Goal: Transaction & Acquisition: Purchase product/service

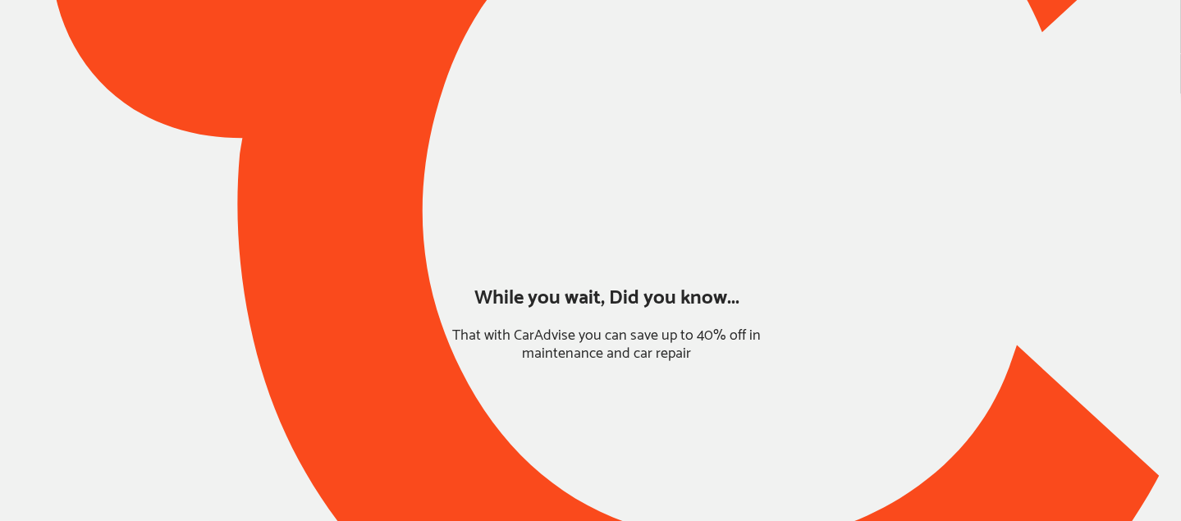
type input "*****"
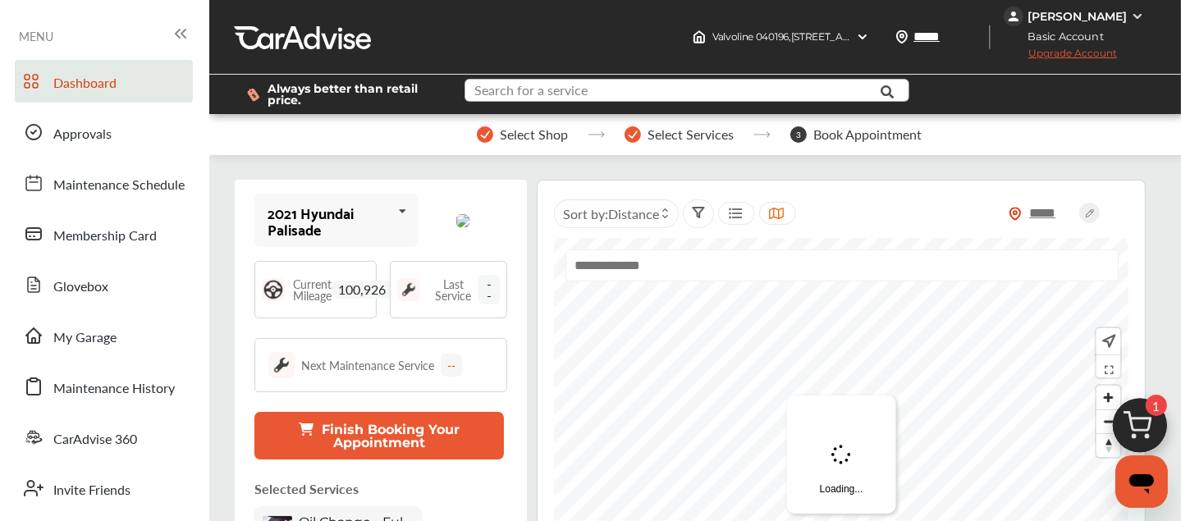
click at [704, 83] on input "text" at bounding box center [675, 92] width 418 height 25
click at [1148, 440] on img at bounding box center [1140, 430] width 79 height 79
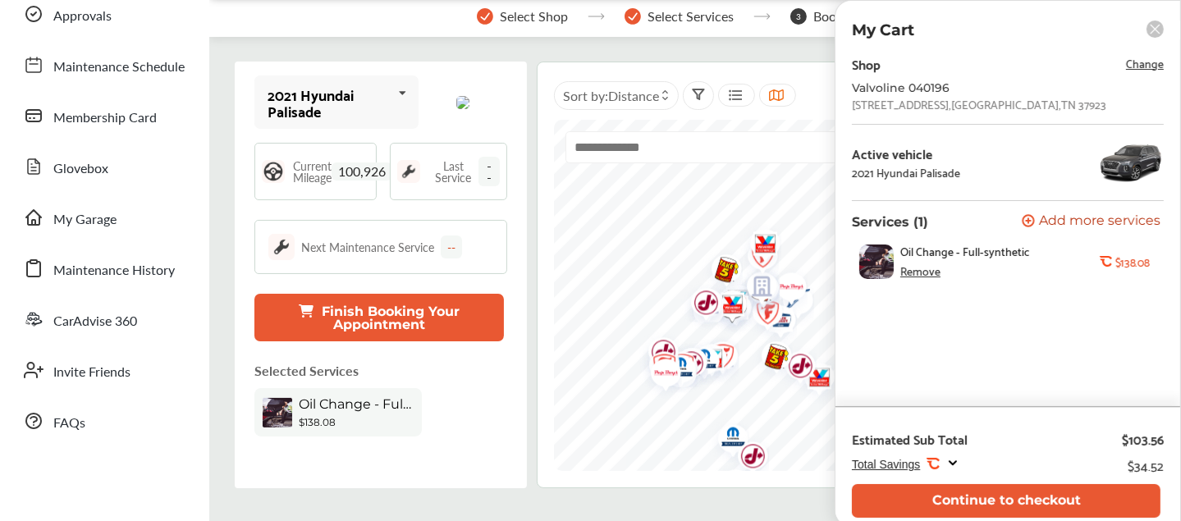
scroll to position [118, 0]
click at [996, 329] on div "Shop Change [GEOGRAPHIC_DATA] 040196 [STREET_ADDRESS] Active vehicle 2021 Hyund…" at bounding box center [1008, 230] width 312 height 354
click at [926, 273] on div "Remove" at bounding box center [921, 270] width 40 height 13
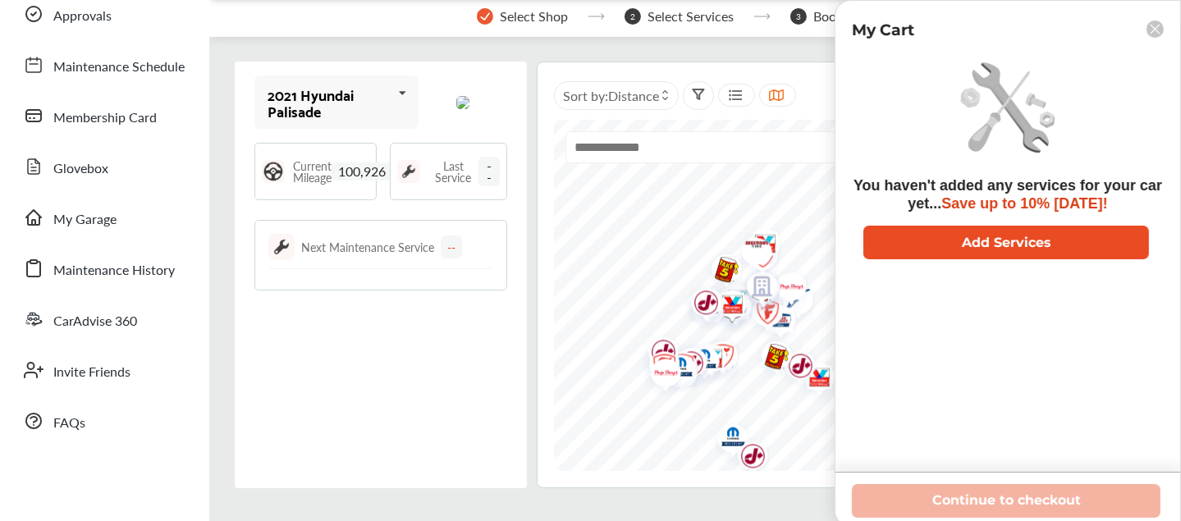
click at [969, 245] on button "Add Services" at bounding box center [1007, 243] width 286 height 34
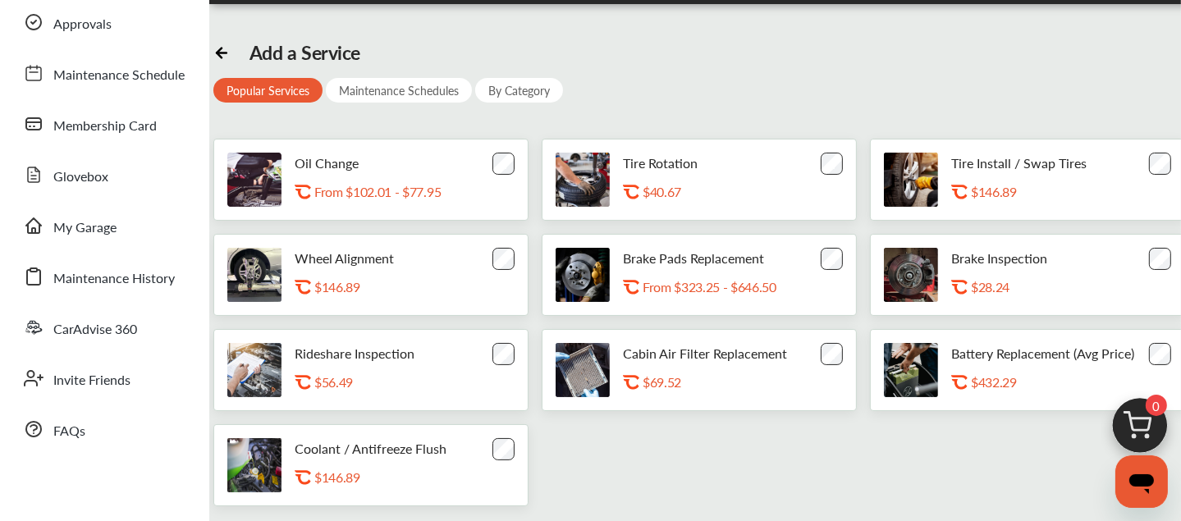
scroll to position [111, 0]
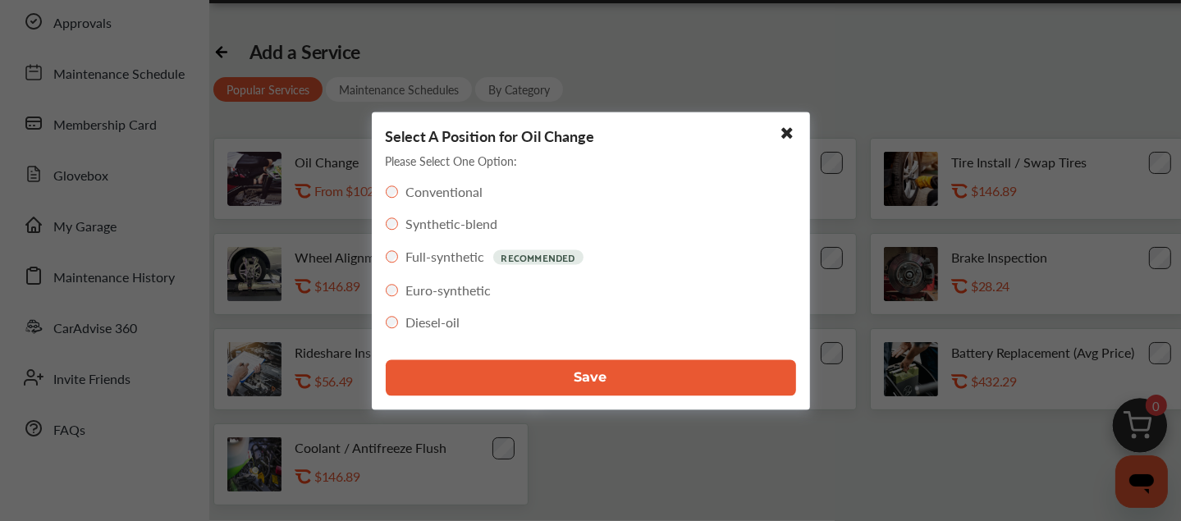
click at [577, 370] on span "Save" at bounding box center [591, 378] width 33 height 16
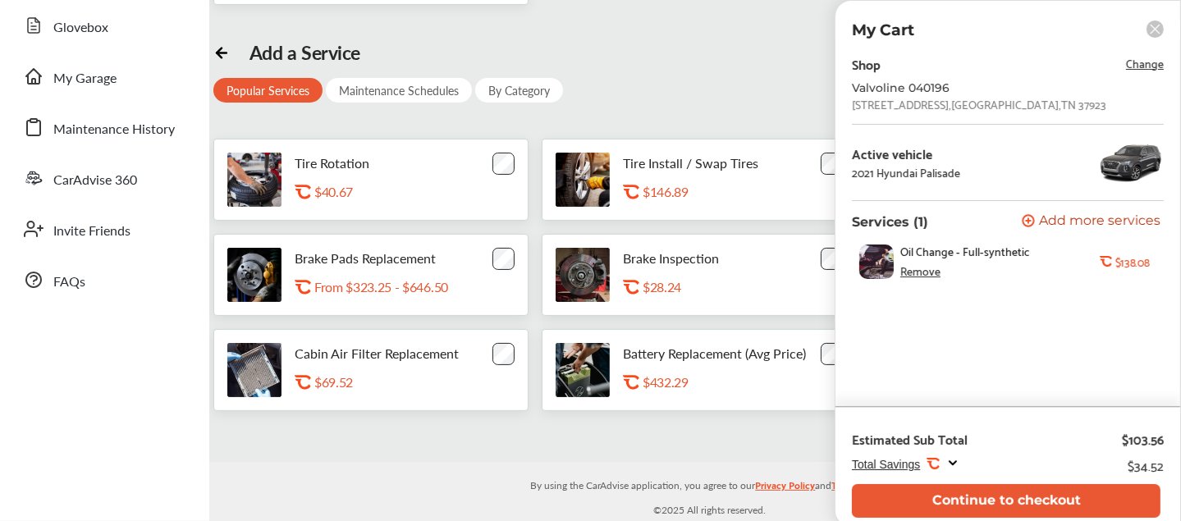
scroll to position [317, 0]
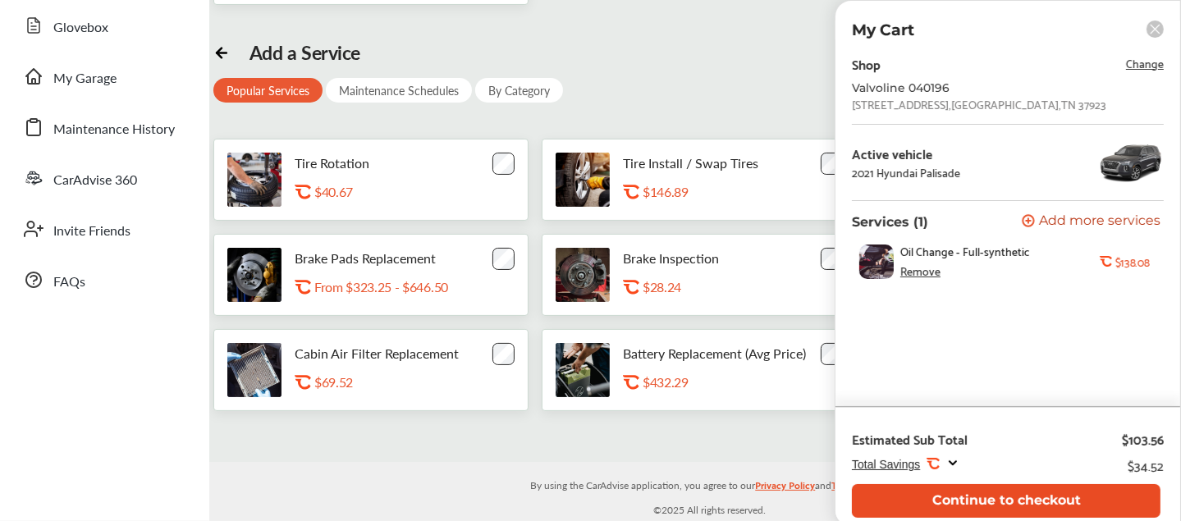
click at [980, 505] on button "Continue to checkout" at bounding box center [1006, 501] width 309 height 34
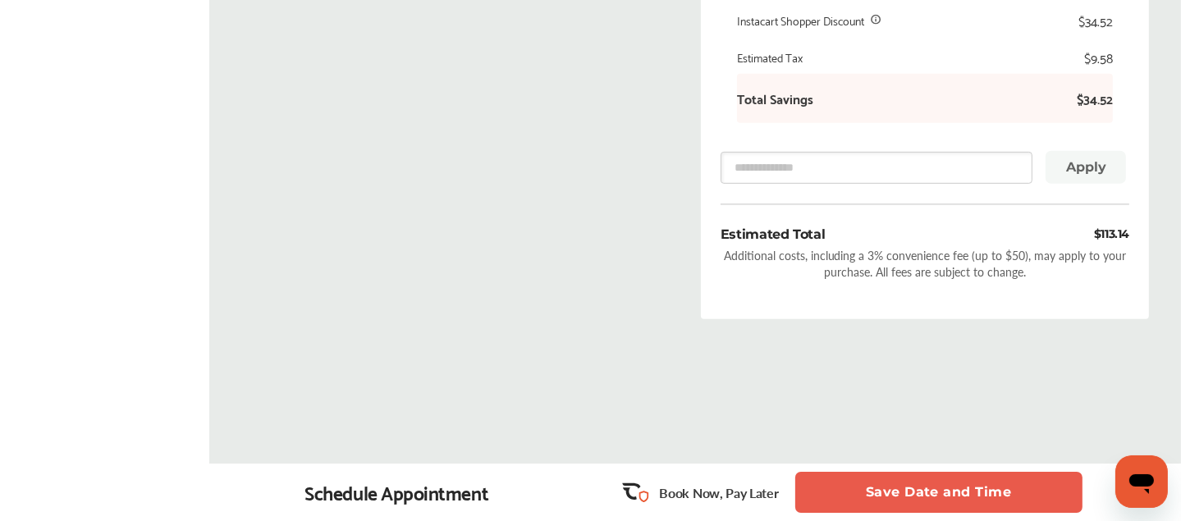
scroll to position [473, 0]
